Goal: Transaction & Acquisition: Purchase product/service

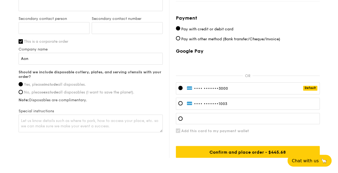
scroll to position [385, 0]
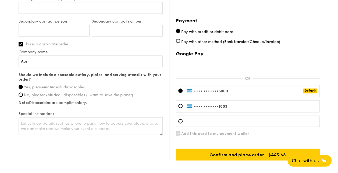
click at [198, 39] on span "Pay with other method (Bank transfer/Cheque/Invoice)" at bounding box center [230, 41] width 99 height 5
click at [180, 39] on input "Pay with other method (Bank transfer/Cheque/Invoice)" at bounding box center [178, 41] width 4 height 4
radio input "true"
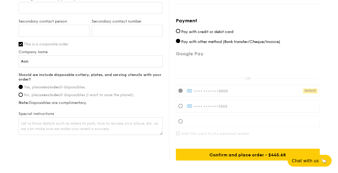
click at [196, 29] on span "Pay with credit or debit card" at bounding box center [207, 31] width 52 height 5
click at [180, 29] on input "Pay with credit or debit card" at bounding box center [178, 31] width 4 height 4
radio input "true"
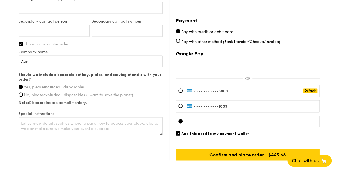
click at [178, 123] on div "Google Pay OR •••• •••••• •3000 Default •••• •••••• •1003 Add this card to my p…" at bounding box center [248, 106] width 144 height 110
click at [178, 131] on input "Add this card to my payment wallet" at bounding box center [178, 133] width 4 height 4
checkbox input "false"
click at [239, 116] on div at bounding box center [248, 121] width 144 height 11
click at [266, 133] on div "Google Pay OR •••• •••••• •3000 Default •••• •••••• •1003 Add this card to my p…" at bounding box center [248, 106] width 144 height 110
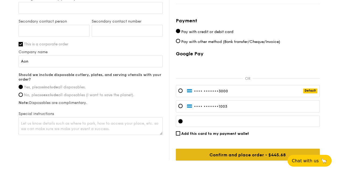
click at [270, 150] on input "Confirm and place order - $445.68" at bounding box center [248, 155] width 144 height 12
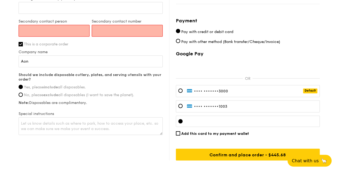
click at [77, 25] on input "Secondary contact person" at bounding box center [54, 31] width 71 height 12
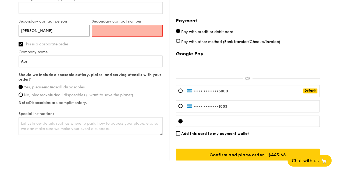
type input "[PERSON_NAME]"
click at [112, 25] on input "Secondary contact number" at bounding box center [127, 31] width 71 height 12
click at [141, 26] on input "Secondary contact number" at bounding box center [127, 31] width 71 height 12
paste input "62316493"
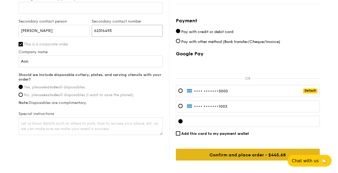
type input "62316493"
click at [216, 150] on input "Confirm and place order - $445.68" at bounding box center [248, 155] width 144 height 12
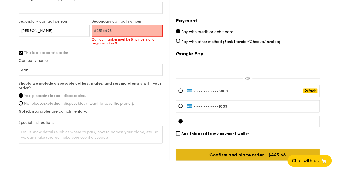
scroll to position [404, 0]
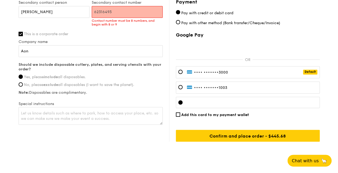
click at [124, 9] on input "62316493" at bounding box center [127, 12] width 71 height 12
click at [92, 6] on input "62316493" at bounding box center [127, 12] width 71 height 12
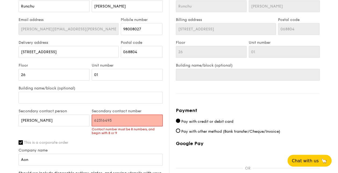
scroll to position [298, 0]
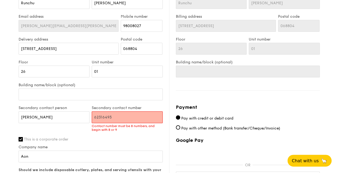
drag, startPoint x: 118, startPoint y: 110, endPoint x: 81, endPoint y: 109, distance: 37.1
click at [81, 109] on div "Secondary contact person [PERSON_NAME] Secondary contact number 62316493 Contac…" at bounding box center [90, 121] width 146 height 31
drag, startPoint x: 71, startPoint y: 109, endPoint x: 0, endPoint y: 119, distance: 71.6
type input "L"
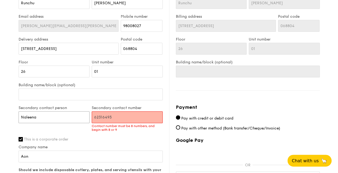
type input "Naleena"
drag, startPoint x: 116, startPoint y: 111, endPoint x: 55, endPoint y: 110, distance: 60.7
click at [55, 110] on div "Secondary contact person [PERSON_NAME] Secondary contact number 62316493 Contac…" at bounding box center [90, 121] width 146 height 31
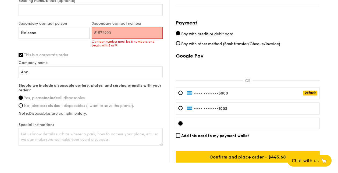
scroll to position [385, 0]
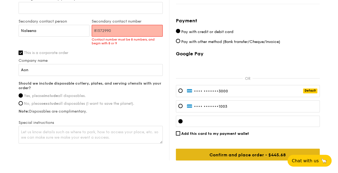
type input "81572990"
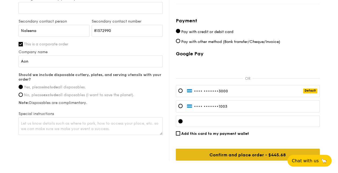
click at [264, 149] on input "Confirm and place order - $445.68" at bounding box center [248, 155] width 144 height 12
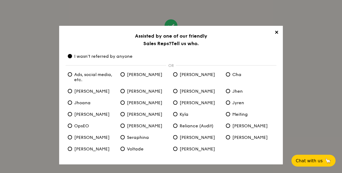
click at [277, 34] on span "✕" at bounding box center [277, 34] width 8 height 8
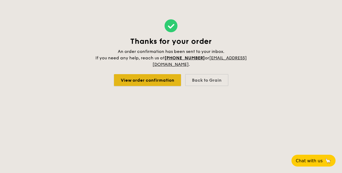
click at [138, 85] on link "View order confirmation" at bounding box center [147, 80] width 67 height 12
